Goal: Information Seeking & Learning: Learn about a topic

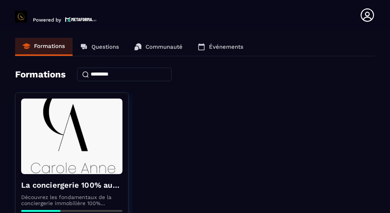
drag, startPoint x: 390, startPoint y: 88, endPoint x: 390, endPoint y: 105, distance: 16.6
click at [390, 105] on html "Powered by [PERSON_NAME] [EMAIL_ADDRESS][DOMAIN_NAME] Formations Questions Comm…" at bounding box center [195, 106] width 390 height 213
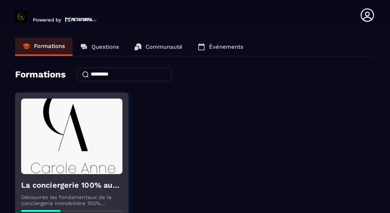
click at [69, 193] on div "La conciergerie 100% automatisée Découvrez les fondamentaux de la conciergerie …" at bounding box center [72, 205] width 113 height 62
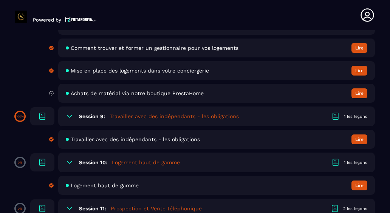
scroll to position [938, 0]
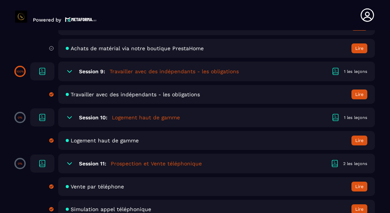
click at [386, 90] on section "Formations Questions Communauté Événements Formations / La conciergerie 100% au…" at bounding box center [195, 123] width 390 height 186
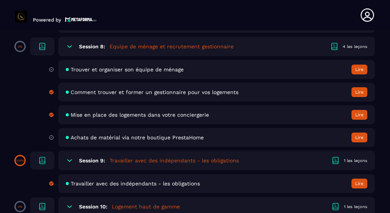
scroll to position [847, 0]
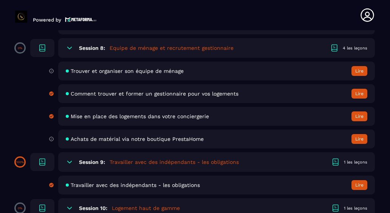
click at [50, 72] on icon at bounding box center [52, 71] width 4 height 4
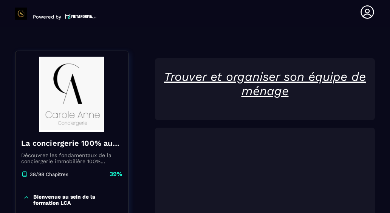
scroll to position [78, 0]
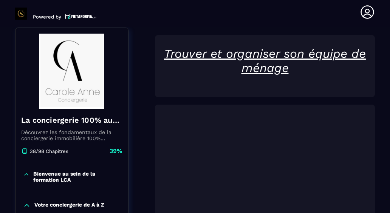
drag, startPoint x: 369, startPoint y: 155, endPoint x: 367, endPoint y: 95, distance: 60.5
click at [367, 105] on div "Trouver et organiser son équipe de ménage" at bounding box center [265, 183] width 220 height 157
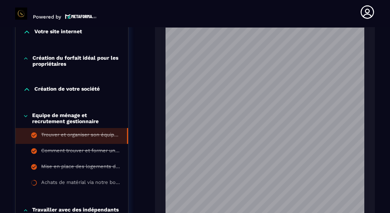
scroll to position [687, 0]
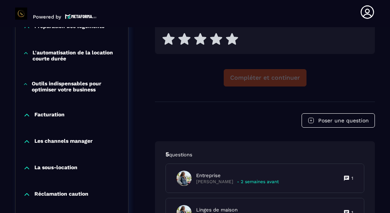
click at [255, 78] on div "Compléter et continuer" at bounding box center [265, 77] width 220 height 17
click at [276, 73] on div "Compléter et continuer" at bounding box center [265, 77] width 220 height 17
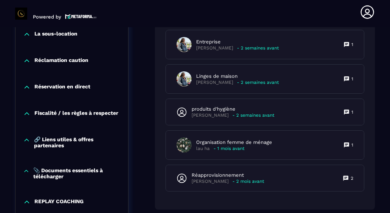
scroll to position [824, 0]
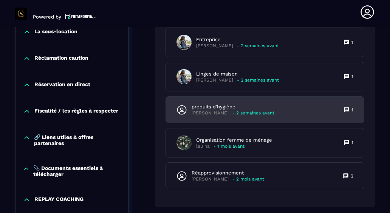
click at [240, 104] on p "produits d'hygiène" at bounding box center [233, 107] width 83 height 7
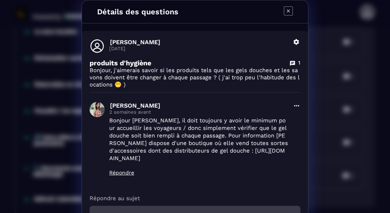
drag, startPoint x: 172, startPoint y: 158, endPoint x: 216, endPoint y: 152, distance: 43.9
click at [216, 152] on p "Bonjour [PERSON_NAME], il doit toujours y avoir le minimum pour accueillir les …" at bounding box center [198, 139] width 179 height 45
copy p "[URL][DOMAIN_NAME]"
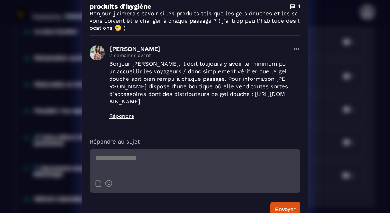
scroll to position [0, 0]
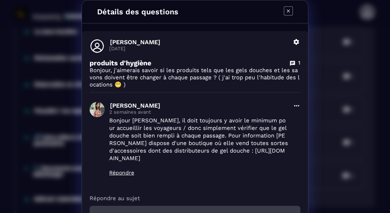
click at [287, 11] on icon "Modal window" at bounding box center [288, 10] width 9 height 9
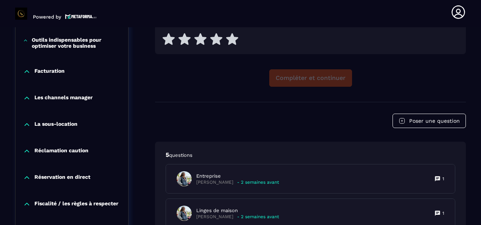
scroll to position [734, 0]
click at [173, 81] on div "Compléter et continuer" at bounding box center [310, 77] width 311 height 17
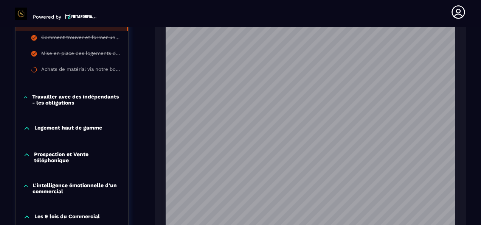
scroll to position [365, 0]
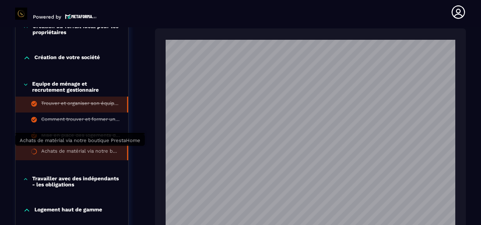
click at [88, 152] on div "Achats de matérial via notre boutique PrestaHome" at bounding box center [80, 152] width 78 height 8
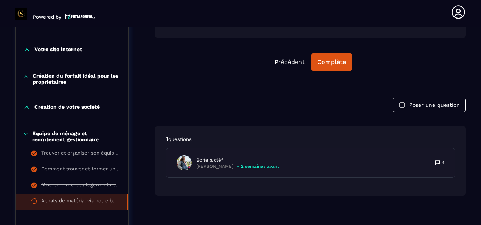
scroll to position [227, 0]
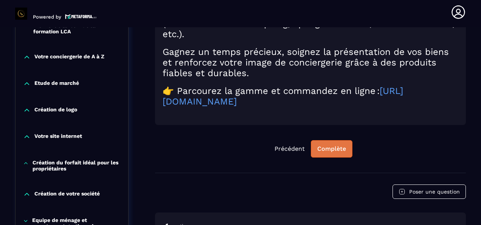
click at [334, 146] on div "Complète" at bounding box center [331, 149] width 29 height 8
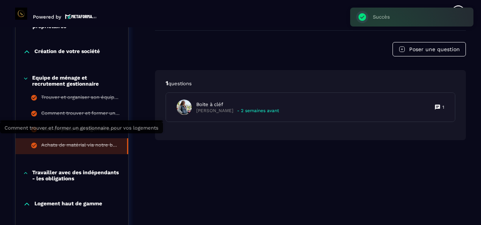
scroll to position [416, 0]
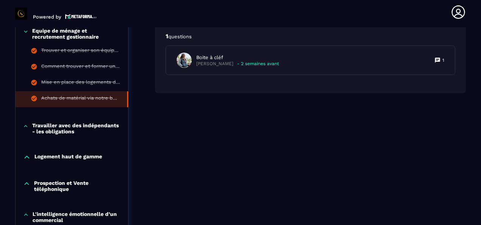
click at [29, 157] on icon at bounding box center [27, 157] width 8 height 8
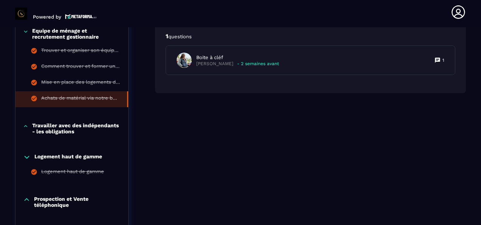
click at [23, 127] on icon at bounding box center [25, 126] width 5 height 8
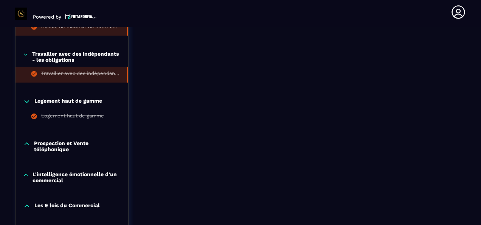
scroll to position [492, 0]
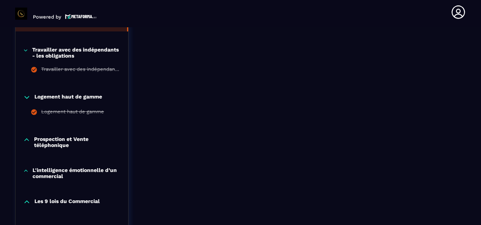
click at [29, 143] on icon at bounding box center [26, 140] width 7 height 8
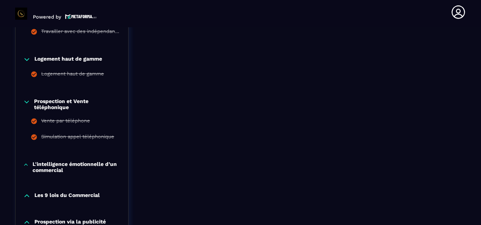
scroll to position [605, 0]
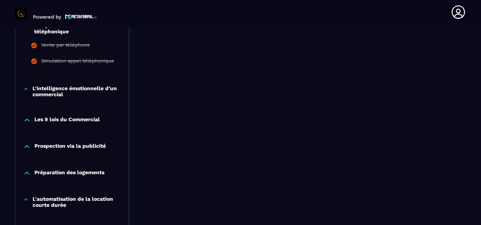
click at [28, 92] on icon at bounding box center [26, 89] width 6 height 8
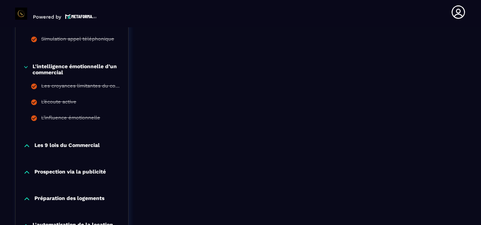
scroll to position [643, 0]
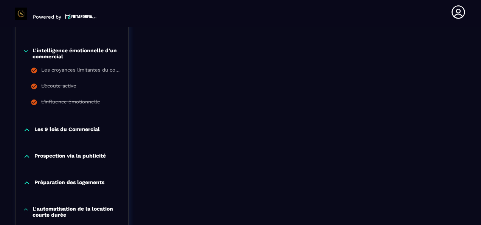
click at [28, 133] on icon at bounding box center [27, 130] width 8 height 8
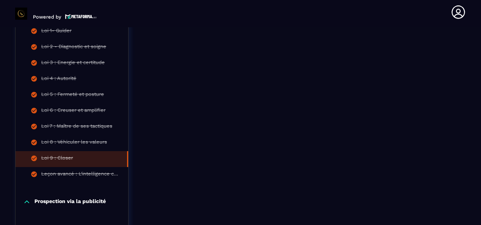
scroll to position [794, 0]
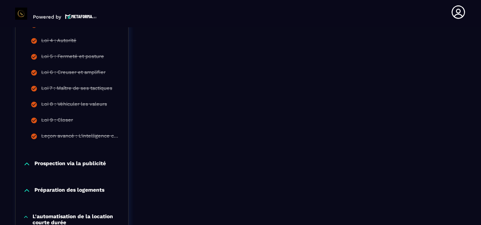
click at [28, 166] on icon at bounding box center [27, 164] width 8 height 8
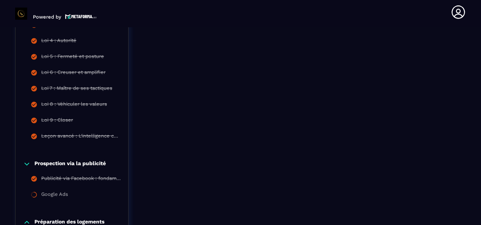
scroll to position [832, 0]
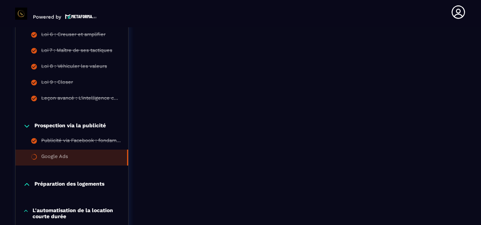
click at [60, 159] on div "Google Ads" at bounding box center [54, 157] width 27 height 8
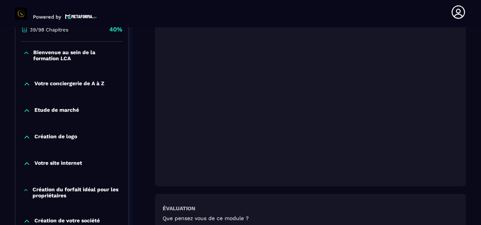
scroll to position [340, 0]
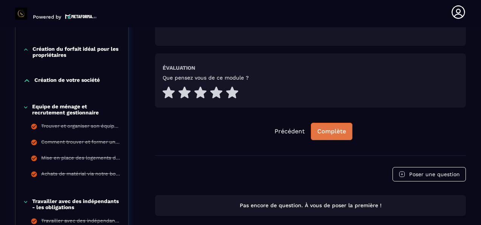
click at [322, 132] on div "Complète" at bounding box center [331, 131] width 29 height 8
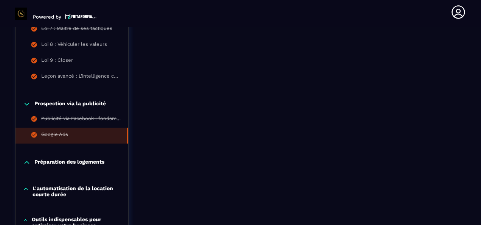
scroll to position [870, 0]
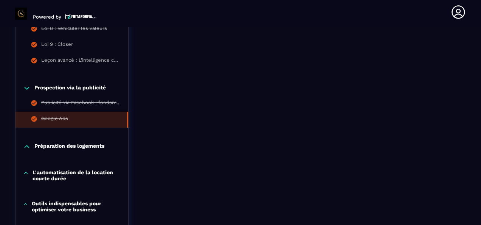
click at [29, 147] on icon at bounding box center [27, 147] width 8 height 8
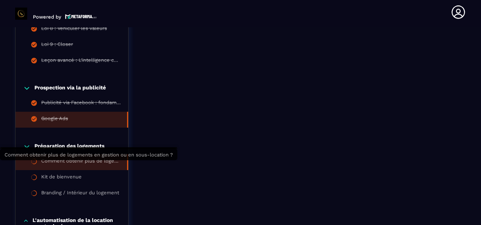
click at [111, 166] on div "Comment obtenir plus de logements en gestion ou en sous-location ?" at bounding box center [80, 162] width 78 height 8
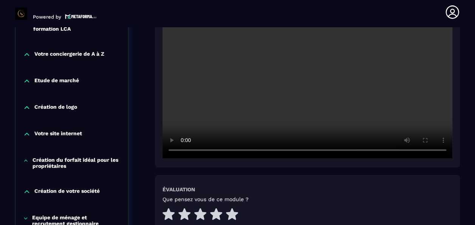
scroll to position [192, 0]
